Goal: Task Accomplishment & Management: Complete application form

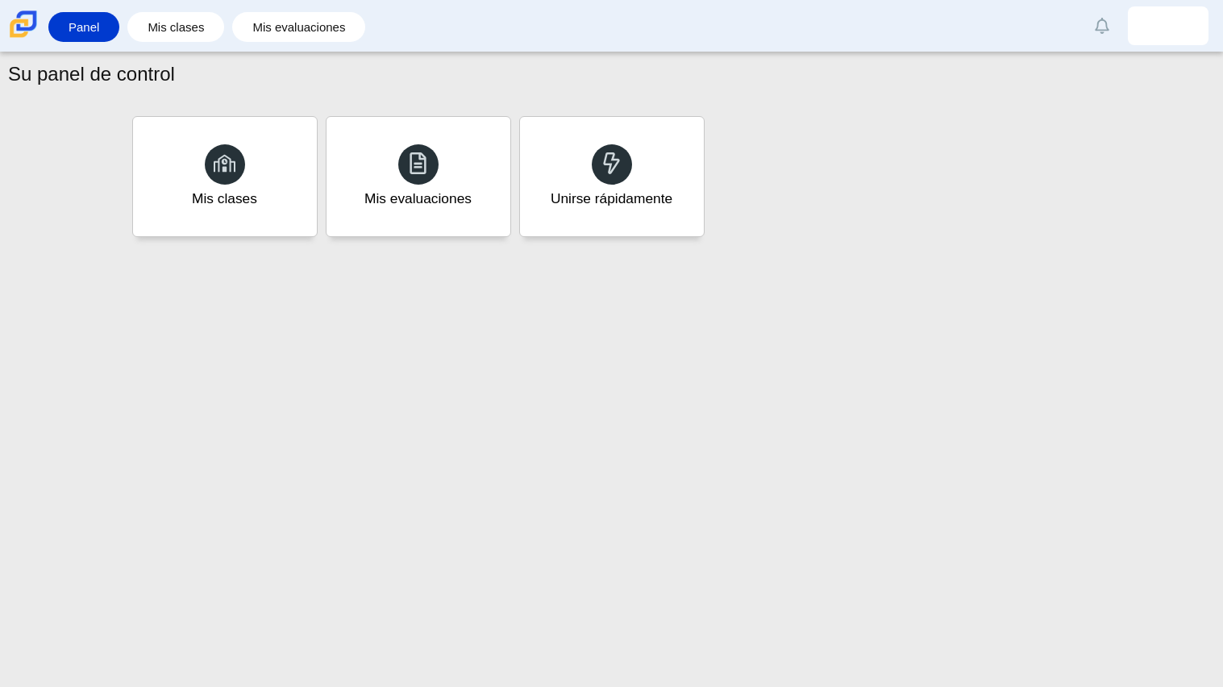
click at [336, 563] on div "Su panel de control Mis clases Mis evaluaciones Unirse rápidamente" at bounding box center [611, 369] width 1223 height 634
click at [364, 206] on div "Mis evaluaciones" at bounding box center [417, 199] width 111 height 21
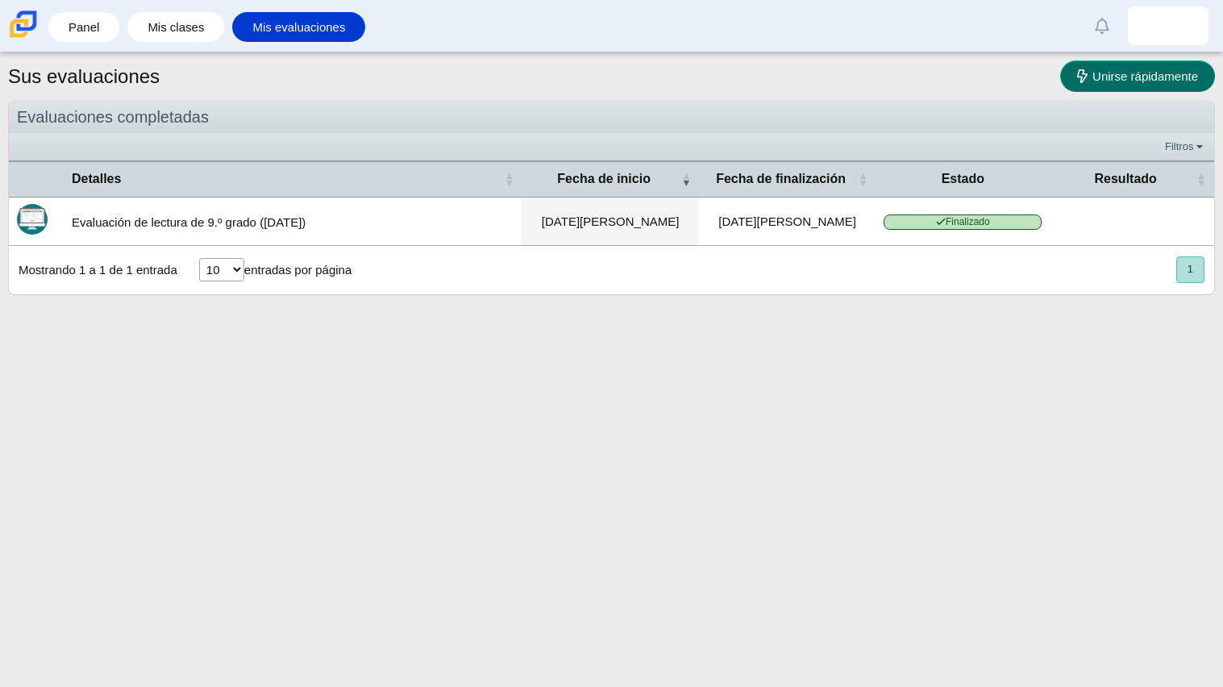
click at [1071, 76] on link "Unirse rápidamente" at bounding box center [1137, 75] width 155 height 31
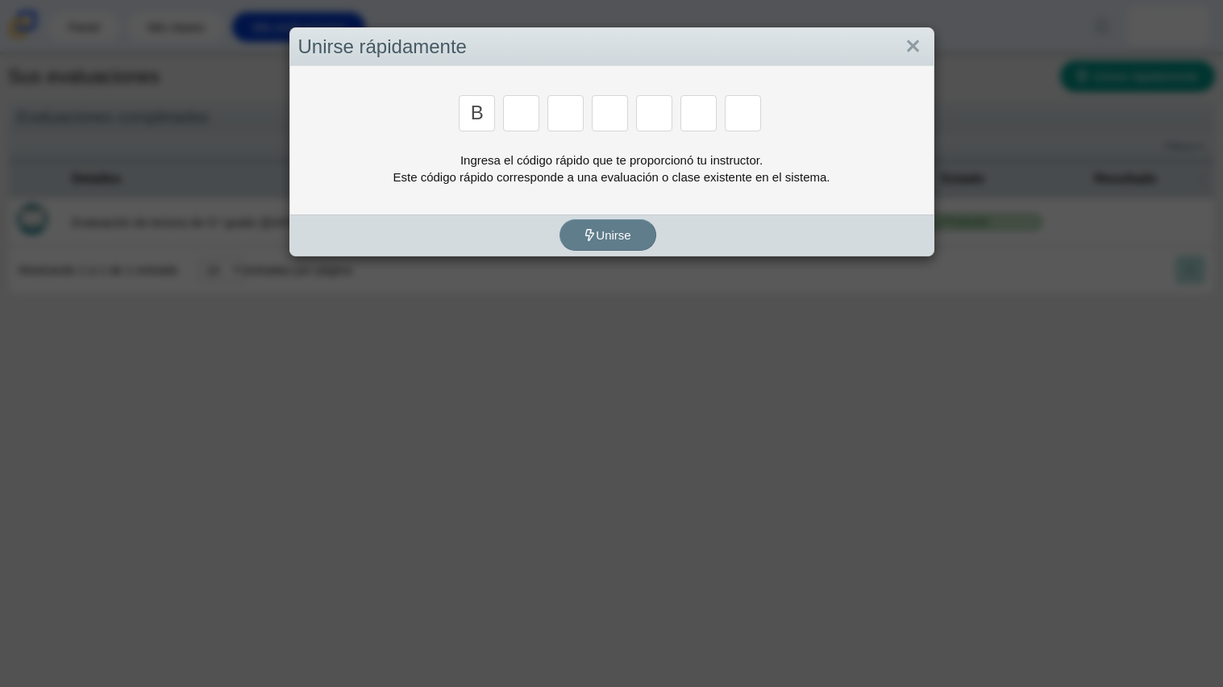
type input "b"
type input "w"
type input "8"
type input "w"
type input "z"
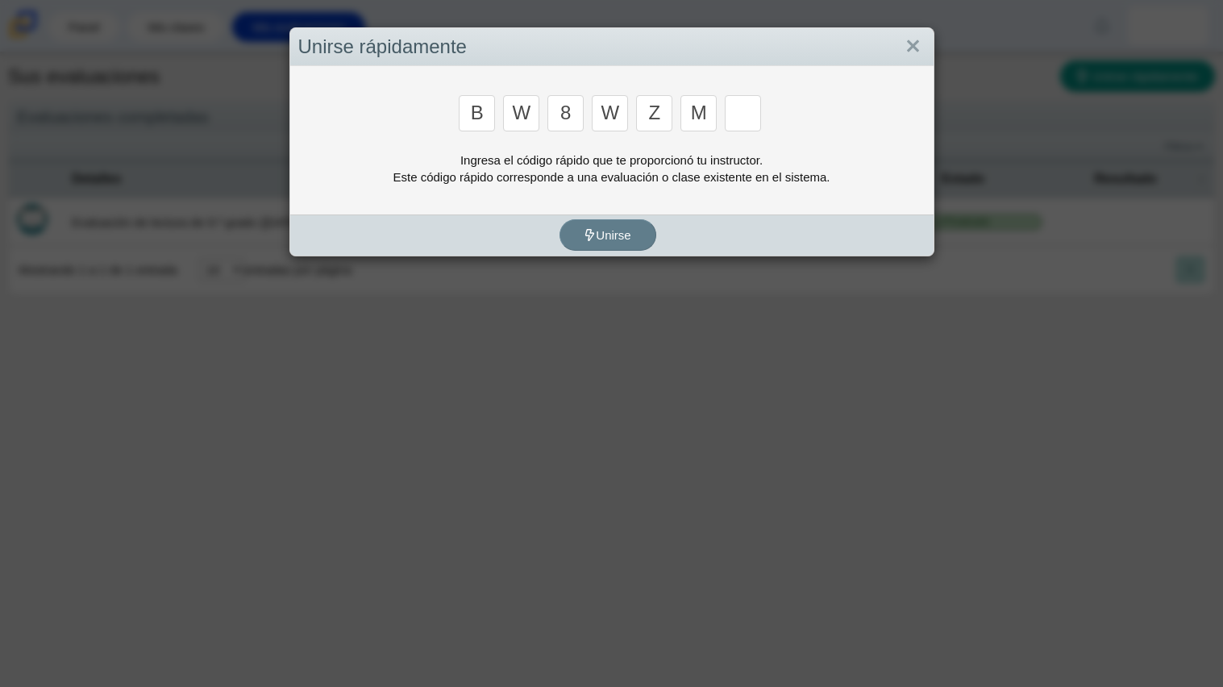
type input "m"
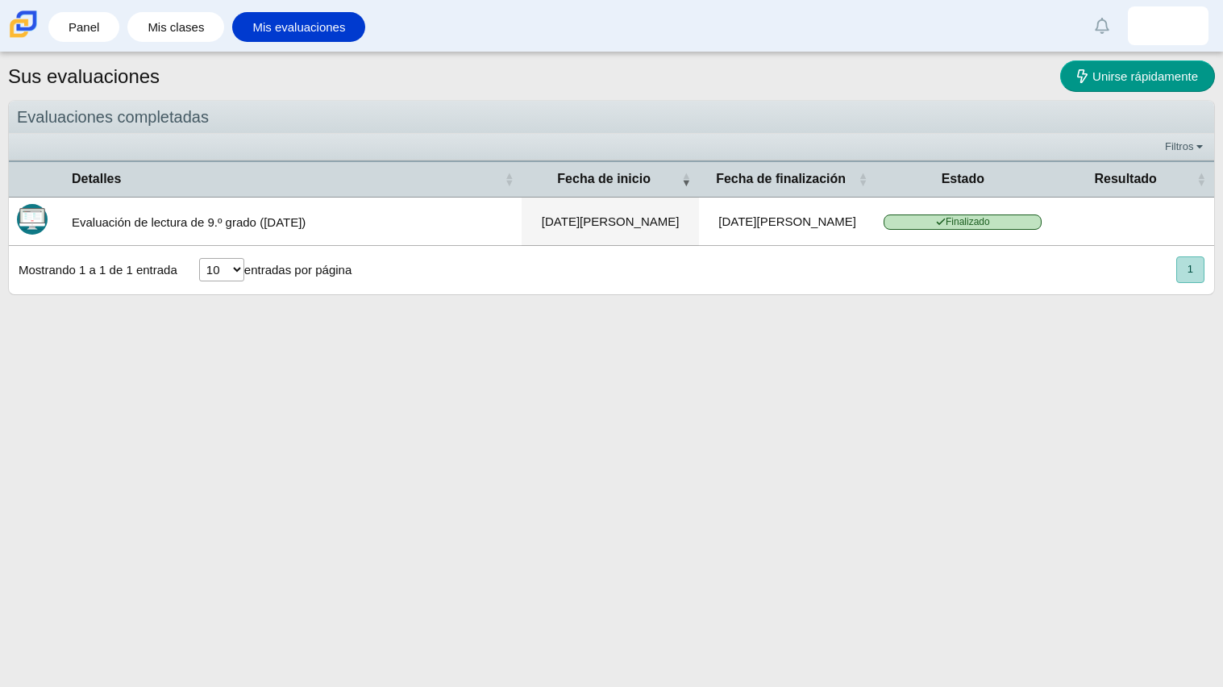
type input "v"
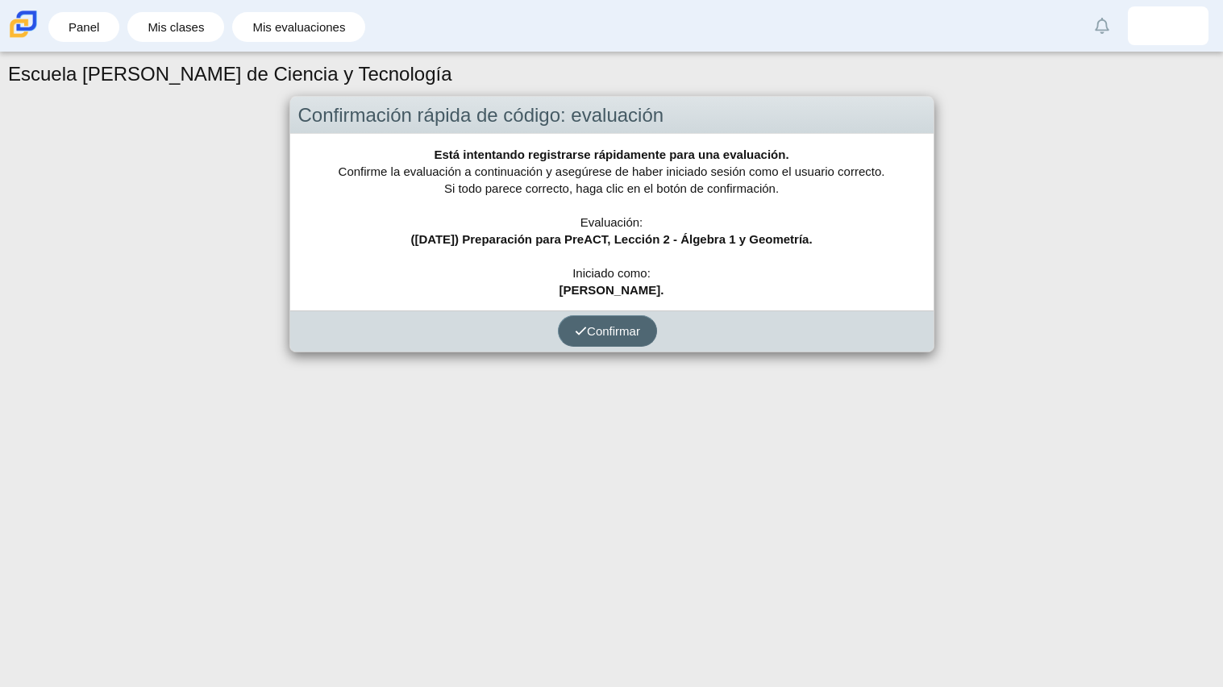
click at [608, 336] on font "Confirmar" at bounding box center [613, 331] width 53 height 14
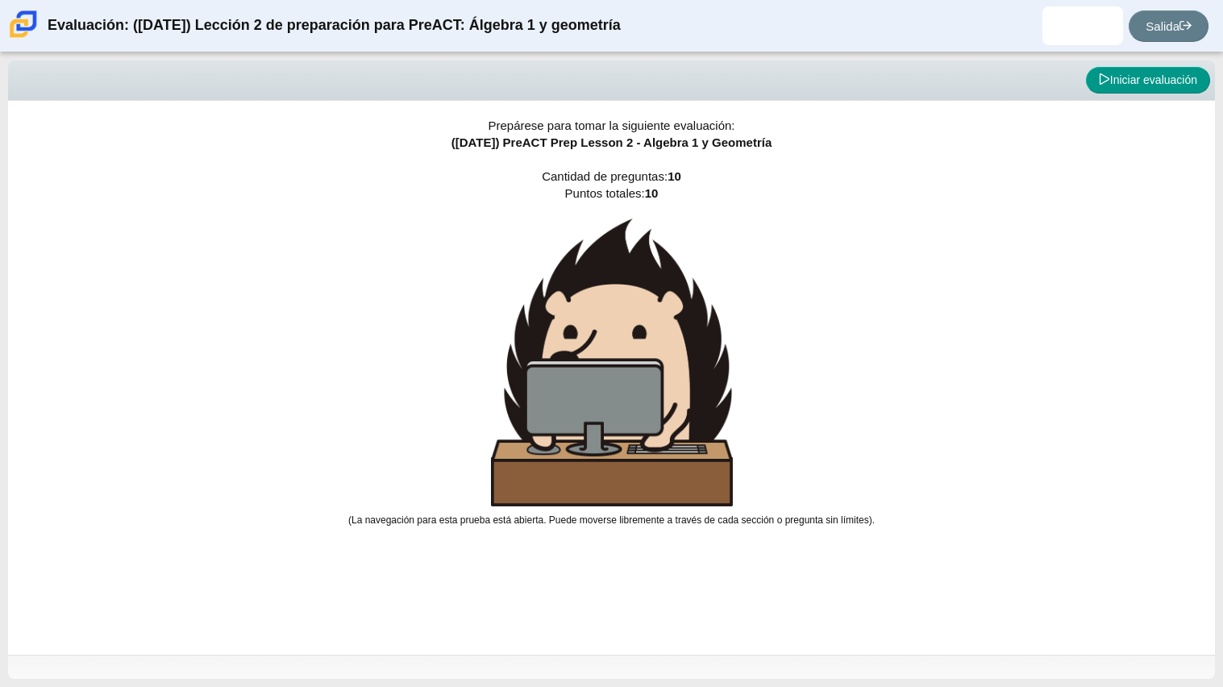
click at [986, 341] on div "Prepárese para tomar la siguiente evaluación: ([DATE]) PreACT Prep Lesson 2 - A…" at bounding box center [611, 378] width 1206 height 554
click at [1139, 88] on button "Iniciar evaluación" at bounding box center [1148, 80] width 124 height 27
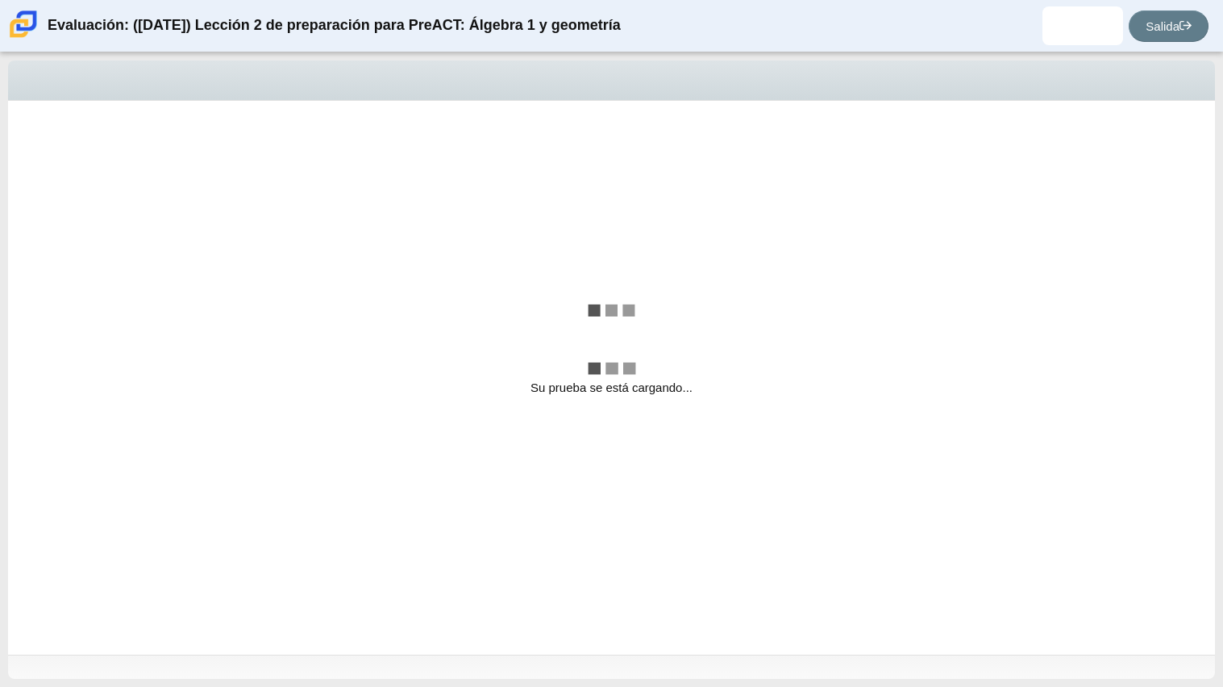
select select "bbf5d072-3e0b-44c4-9a12-6e7c9033f65b"
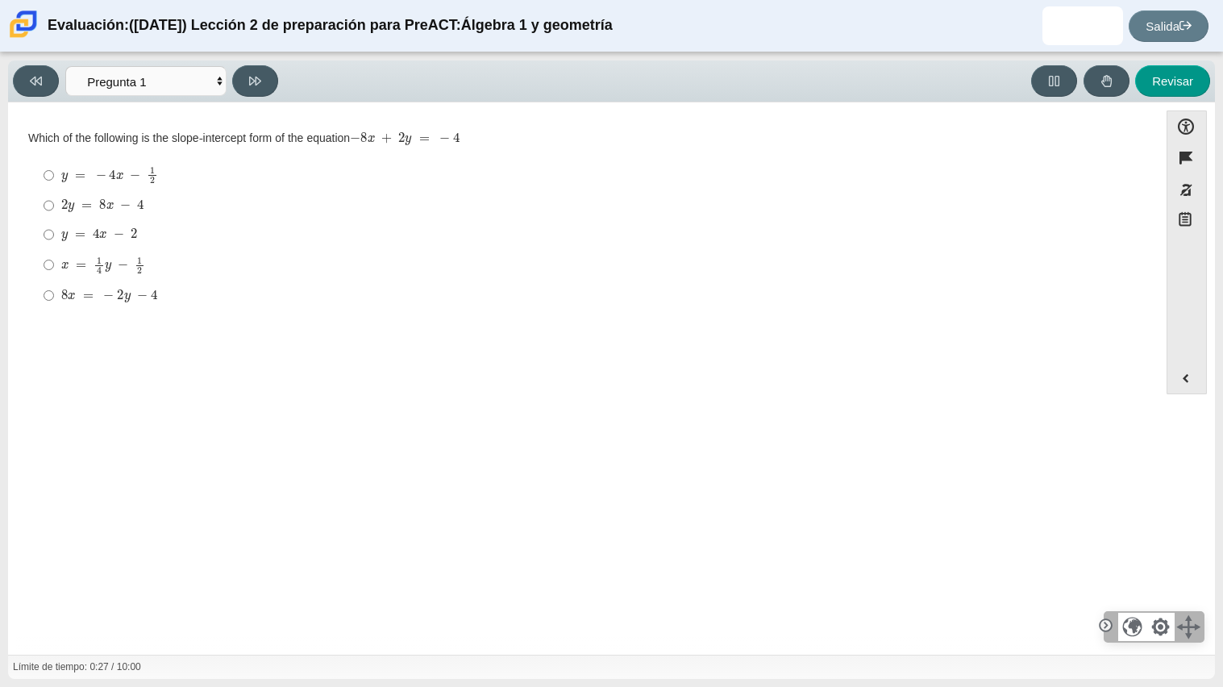
click at [38, 174] on label "y = − 4 incógnita − 1 2 y = − 4 incógnita − 1 2" at bounding box center [584, 175] width 1104 height 31
click at [44, 174] on input "y = − 4 incógnita − 1 2 y = − 4 incógnita − 1 2" at bounding box center [49, 175] width 10 height 31
radio input "true"
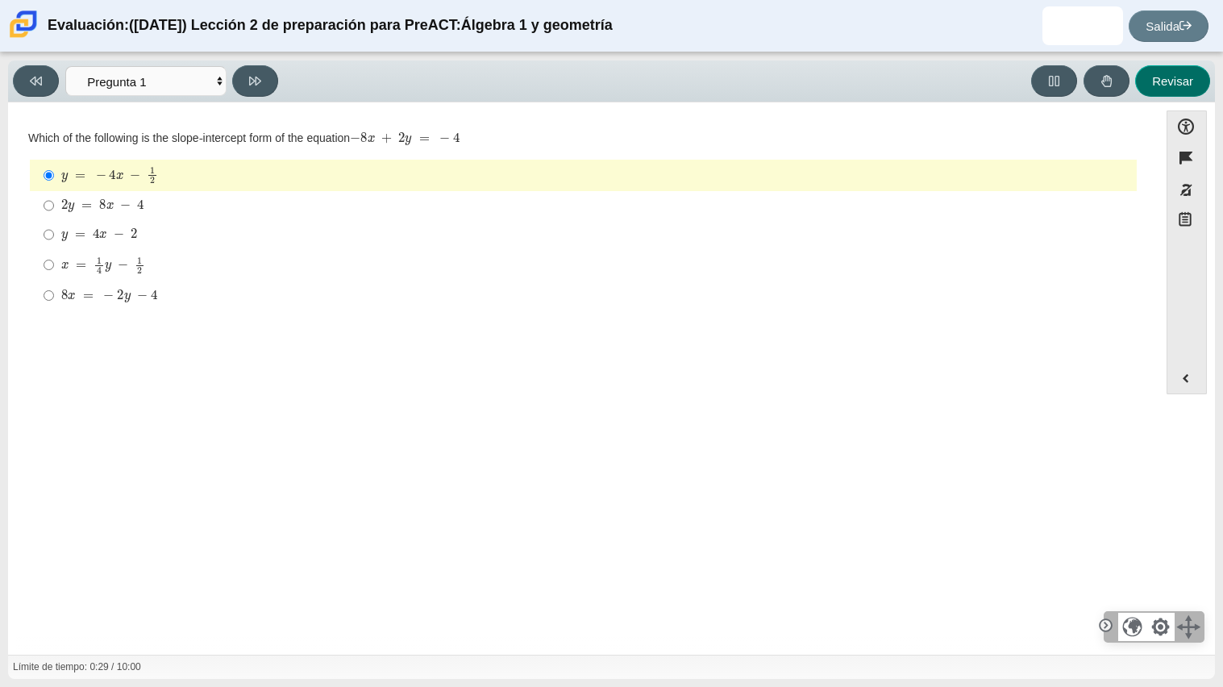
click at [1181, 87] on button "Revisar" at bounding box center [1172, 80] width 75 height 31
select select "review"
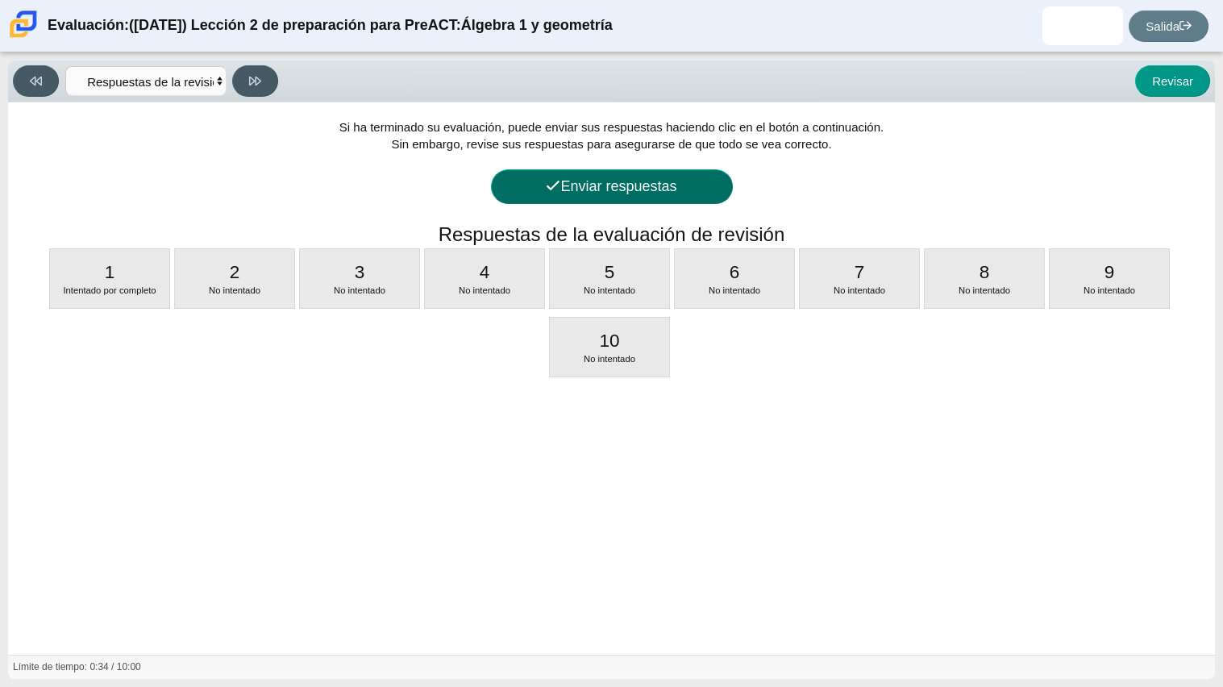
click at [613, 188] on font "Enviar respuestas" at bounding box center [618, 186] width 116 height 16
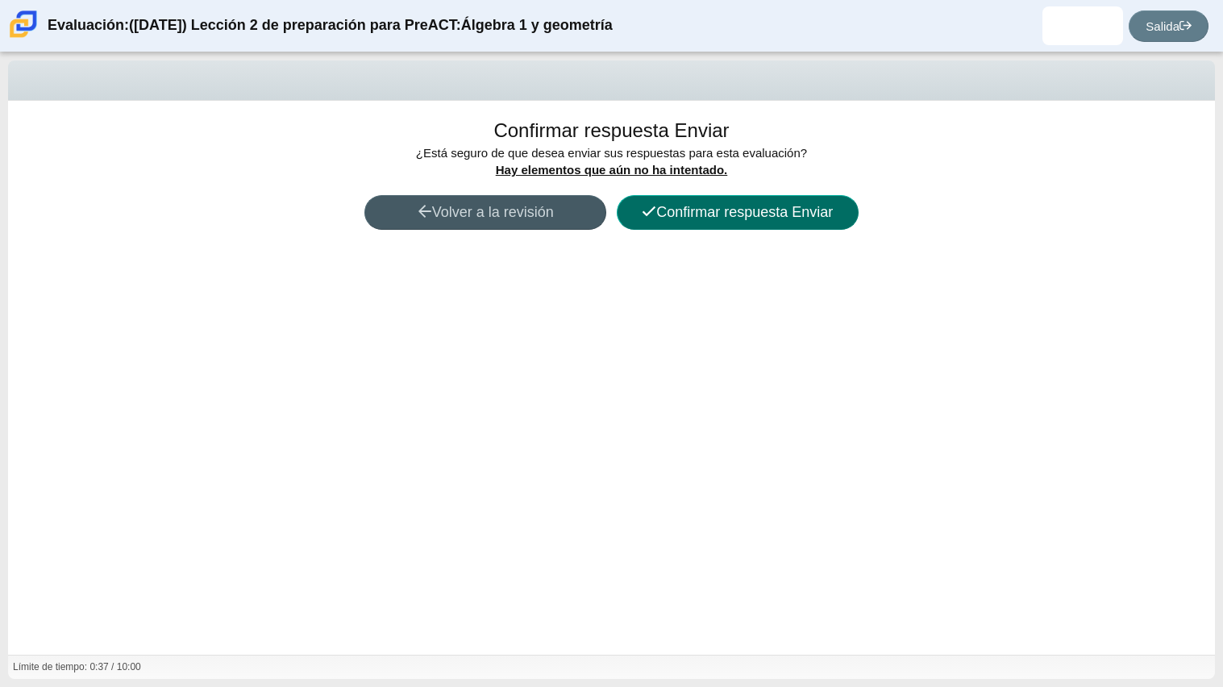
click at [681, 214] on font "Confirmar respuesta Enviar" at bounding box center [744, 212] width 176 height 16
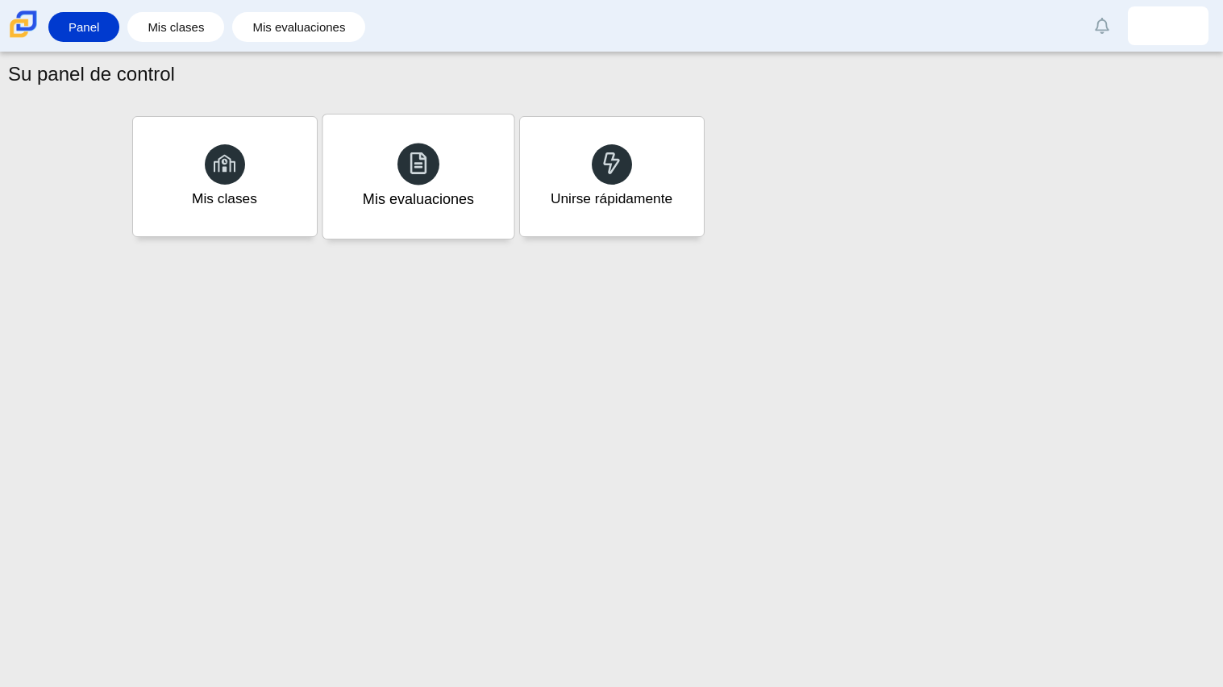
click at [381, 156] on div "Mis evaluaciones" at bounding box center [417, 176] width 191 height 124
